Goal: Information Seeking & Learning: Understand process/instructions

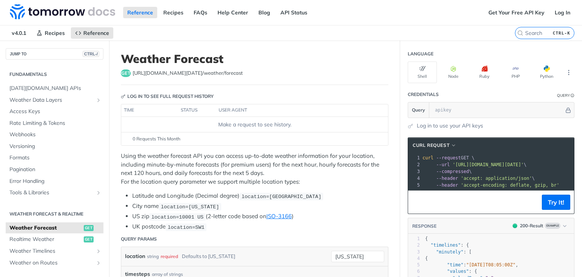
scroll to position [15, 0]
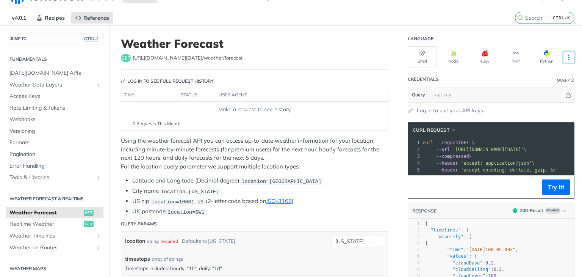
click at [563, 59] on button "More Languages" at bounding box center [568, 57] width 11 height 11
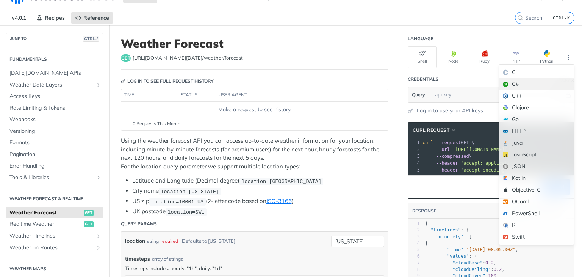
click at [522, 84] on div "C#" at bounding box center [536, 84] width 75 height 12
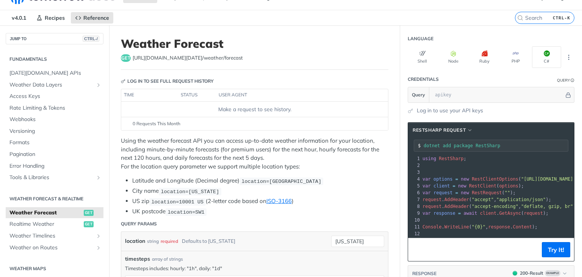
scroll to position [0, 112]
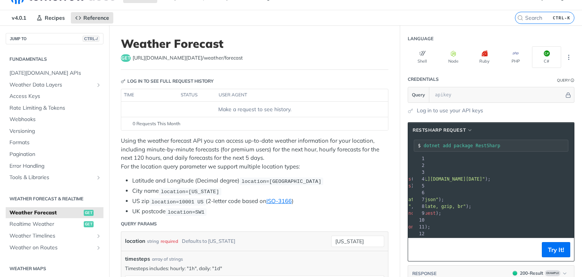
click at [421, 179] on span ""[URL][DOMAIN_NAME][DATE]"" at bounding box center [449, 178] width 71 height 5
copy span "[DOMAIN_NAME][URL][DATE]"
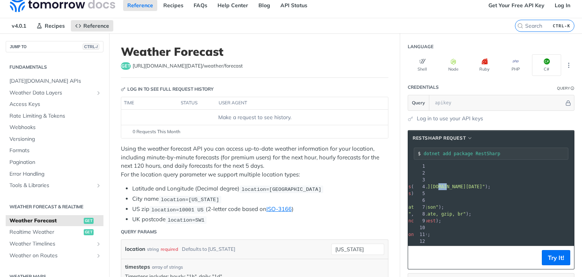
scroll to position [0, 0]
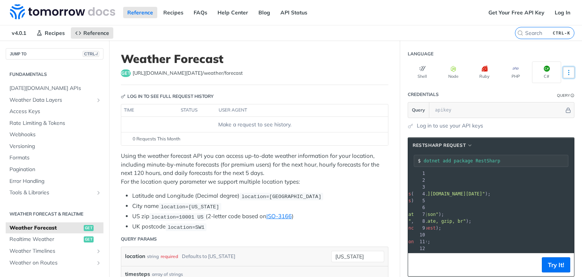
click at [568, 73] on button "More Languages" at bounding box center [568, 72] width 11 height 11
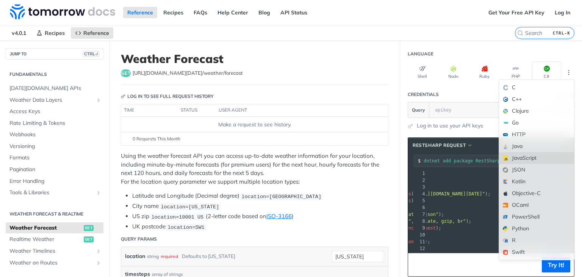
click at [512, 155] on div "JavaScript" at bounding box center [536, 158] width 75 height 12
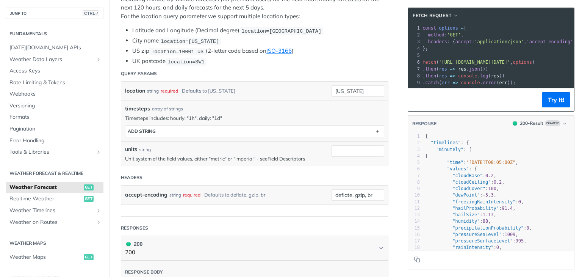
scroll to position [182, 0]
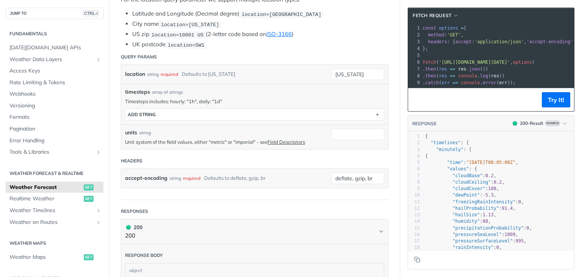
click at [185, 37] on code "location=10001 US" at bounding box center [177, 35] width 56 height 8
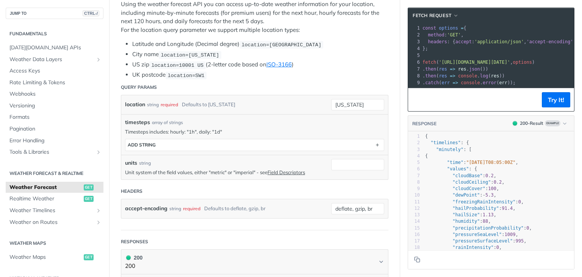
scroll to position [136, 0]
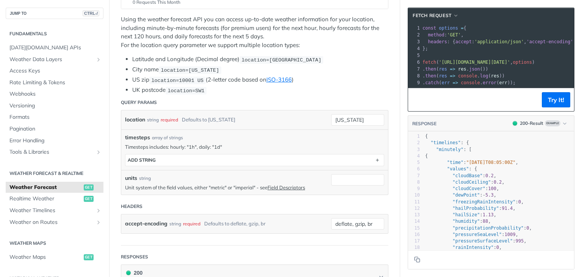
click at [400, 75] on section "fetch Request xxxxxxxxxx 12 9 1 const options = { 2 method : 'GET' , 3 headers …" at bounding box center [491, 138] width 182 height 277
click at [180, 42] on p "Using the weather forecast API you can access up-to-date weather information fo…" at bounding box center [254, 32] width 267 height 34
click at [374, 38] on p "Using the weather forecast API you can access up-to-date weather information fo…" at bounding box center [254, 32] width 267 height 34
click at [317, 72] on li "City name location=[US_STATE]" at bounding box center [260, 69] width 256 height 9
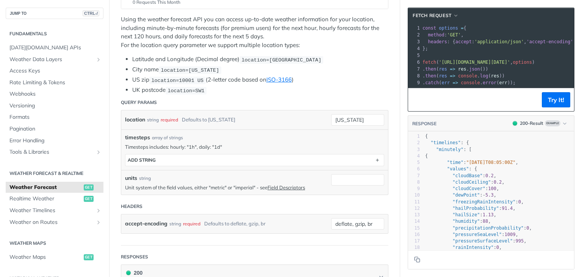
click at [288, 52] on div "Using the weather forecast API you can access up-to-date weather information fo…" at bounding box center [254, 54] width 267 height 79
click at [239, 46] on p "Using the weather forecast API you can access up-to-date weather information fo…" at bounding box center [254, 32] width 267 height 34
click at [323, 31] on p "Using the weather forecast API you can access up-to-date weather information fo…" at bounding box center [254, 32] width 267 height 34
click at [322, 82] on li "US zip location=10001 [GEOGRAPHIC_DATA] (2-letter code based on ISO-3166 )" at bounding box center [260, 79] width 256 height 9
click at [214, 66] on li "City name location=[US_STATE]" at bounding box center [260, 69] width 256 height 9
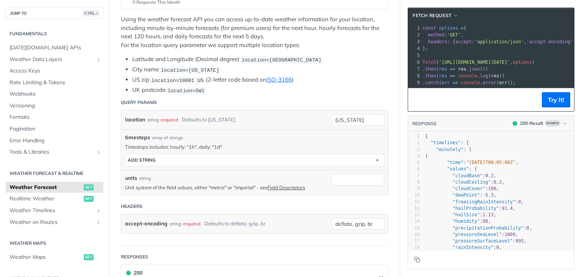
scroll to position [152, 0]
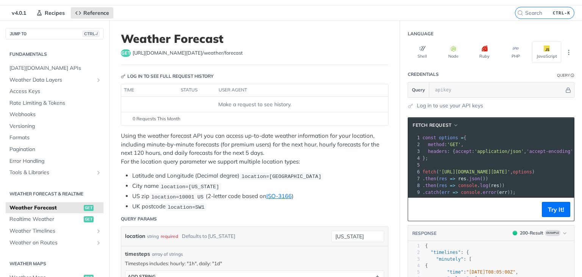
scroll to position [0, 0]
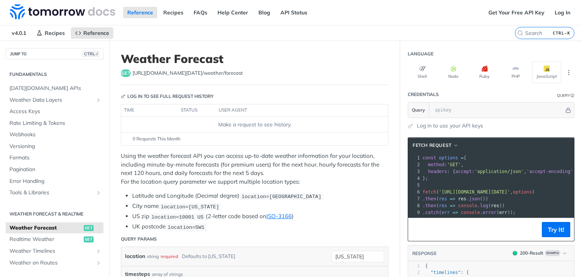
click at [122, 156] on p "Using the weather forecast API you can access up-to-date weather information fo…" at bounding box center [254, 169] width 267 height 34
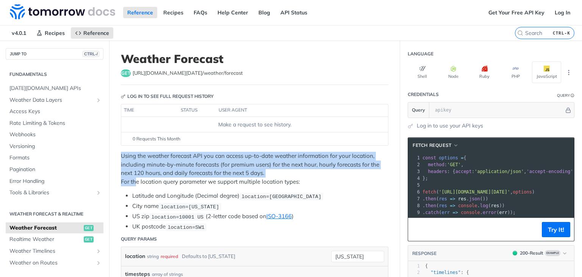
click at [273, 172] on p "Using the weather forecast API you can access up-to-date weather information fo…" at bounding box center [254, 169] width 267 height 34
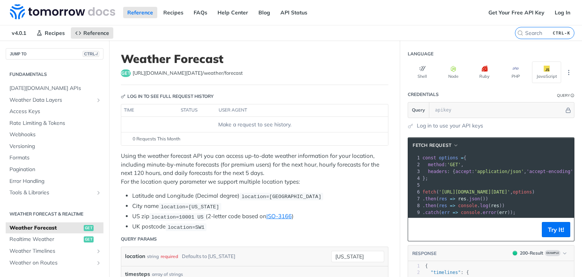
click at [399, 23] on div "Reference Recipes FAQs Help Center Blog API Status" at bounding box center [242, 12] width 484 height 25
click at [389, 28] on nav "v4.0.1 Recipes Reference" at bounding box center [257, 32] width 515 height 15
click at [311, 169] on p "Using the weather forecast API you can access up-to-date weather information fo…" at bounding box center [254, 169] width 267 height 34
